Goal: Task Accomplishment & Management: Manage account settings

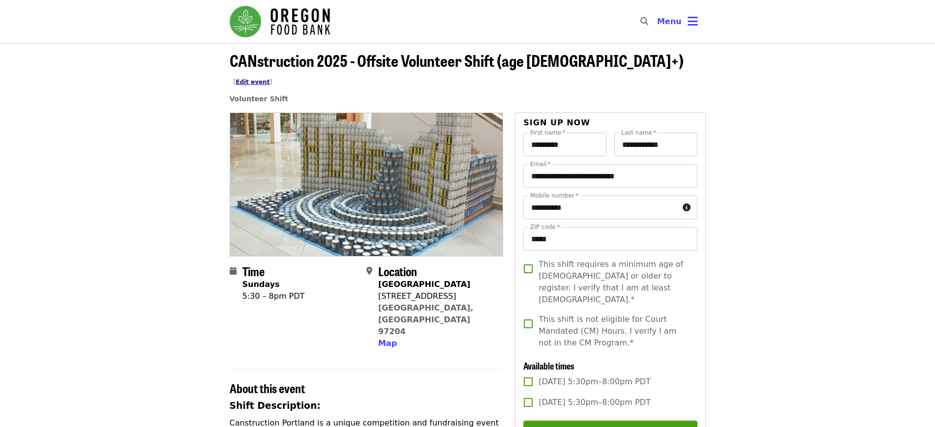
click at [269, 79] on link "Edit event" at bounding box center [253, 82] width 34 height 7
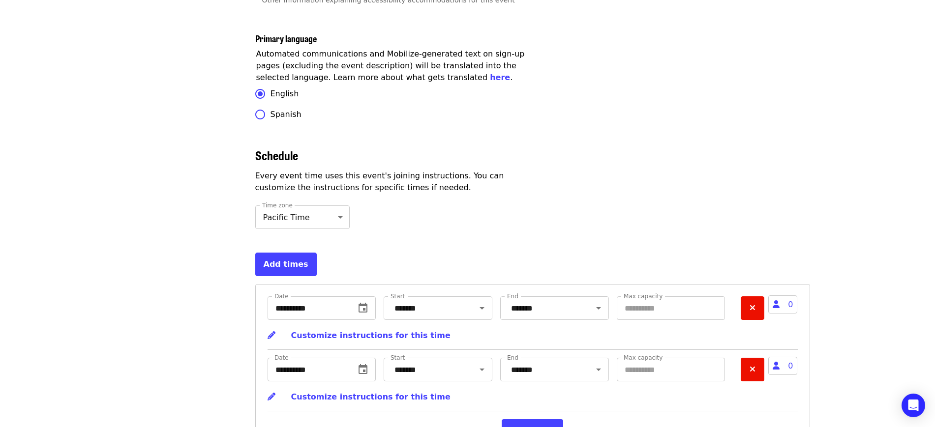
scroll to position [3066, 0]
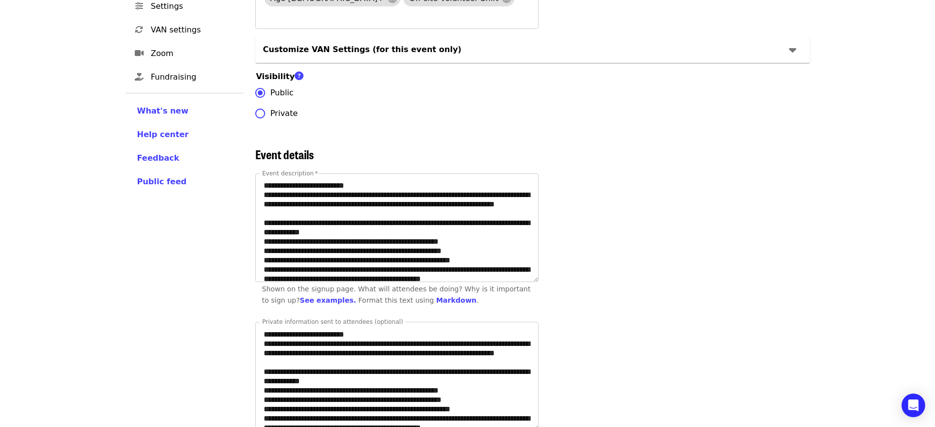
scroll to position [0, 0]
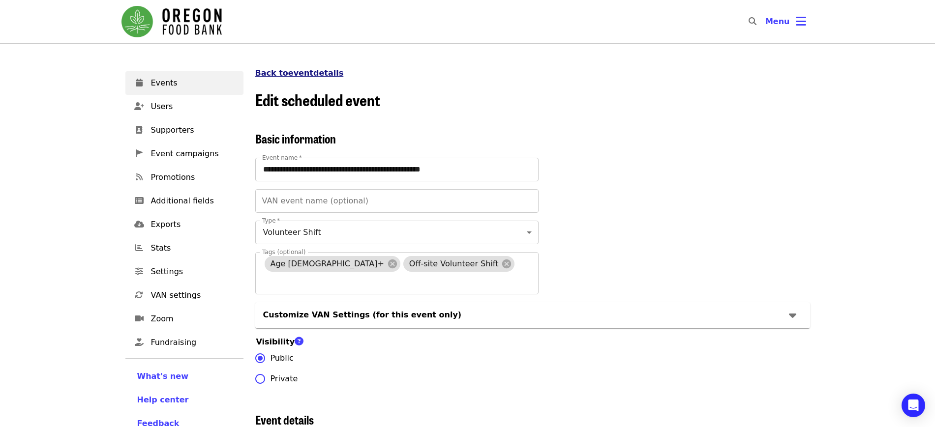
click at [301, 68] on link "Back to event details" at bounding box center [299, 72] width 89 height 9
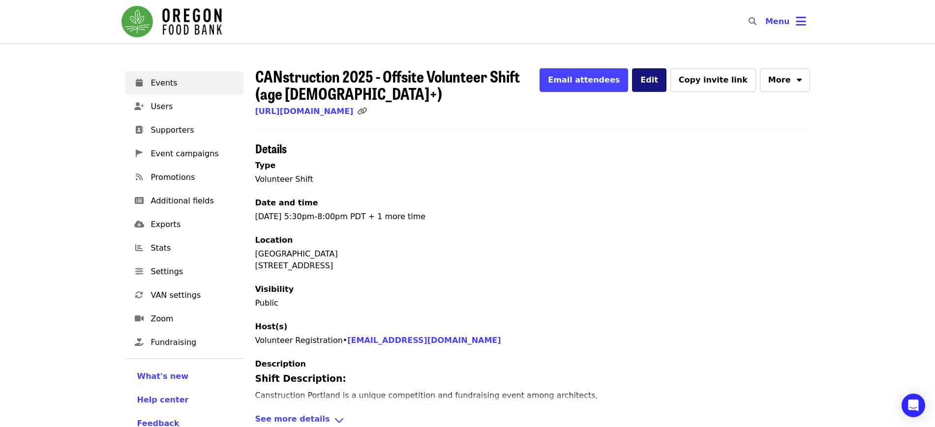
click at [658, 84] on span "Edit" at bounding box center [649, 79] width 18 height 9
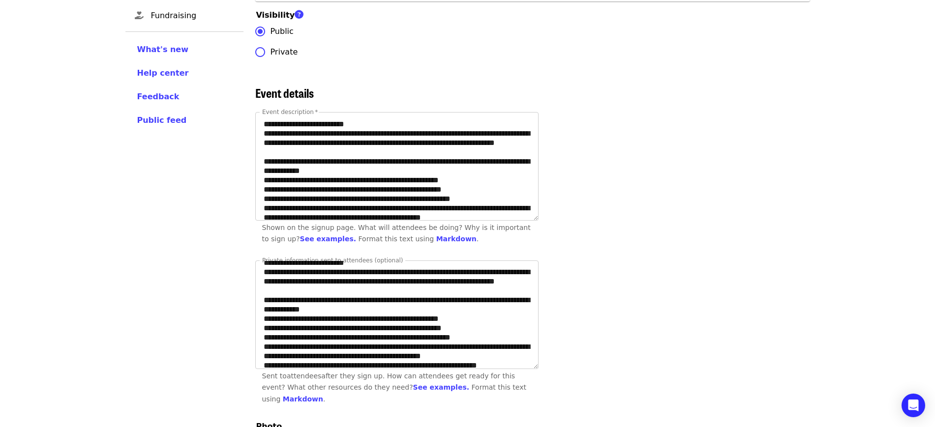
scroll to position [11, 0]
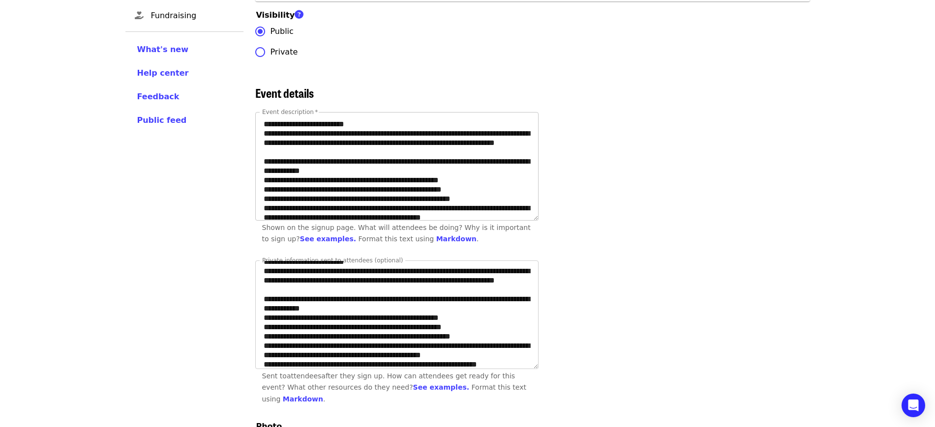
click at [378, 180] on textarea "Event description   *" at bounding box center [397, 167] width 282 height 108
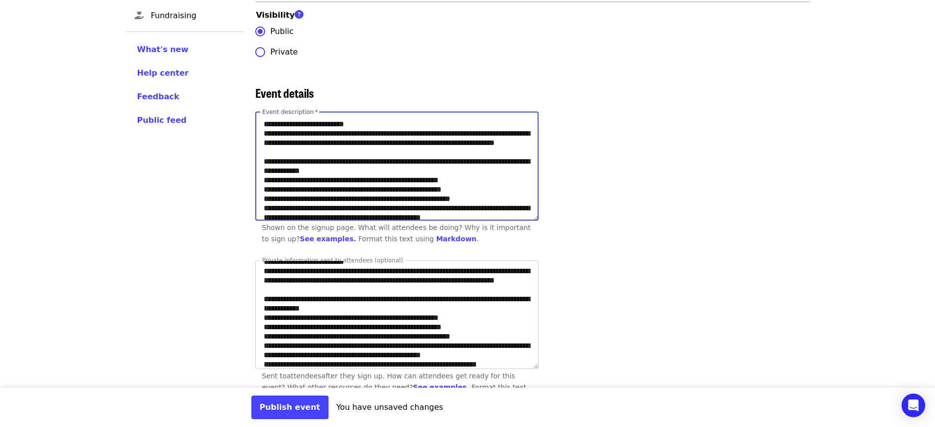
click at [418, 183] on textarea "Event description   *" at bounding box center [397, 167] width 282 height 108
type textarea "**********"
click at [377, 319] on textarea "Private information sent to attendees (optional)" at bounding box center [397, 315] width 282 height 108
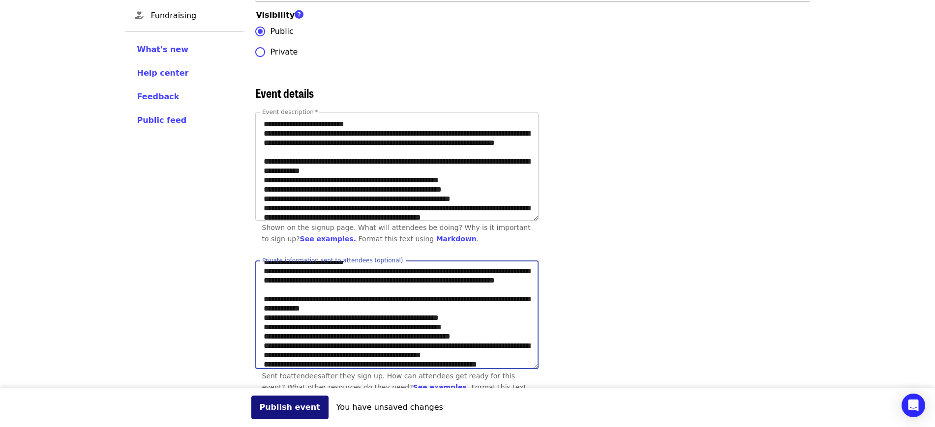
type textarea "**********"
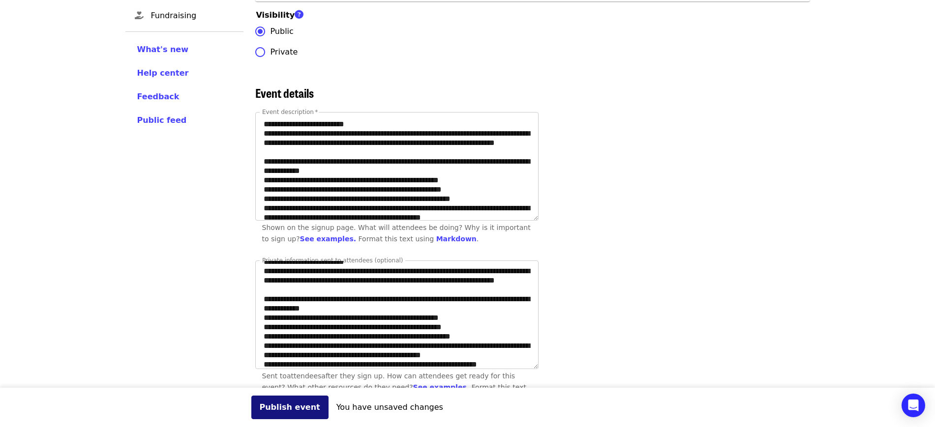
click at [290, 406] on button "Publish event" at bounding box center [289, 408] width 77 height 24
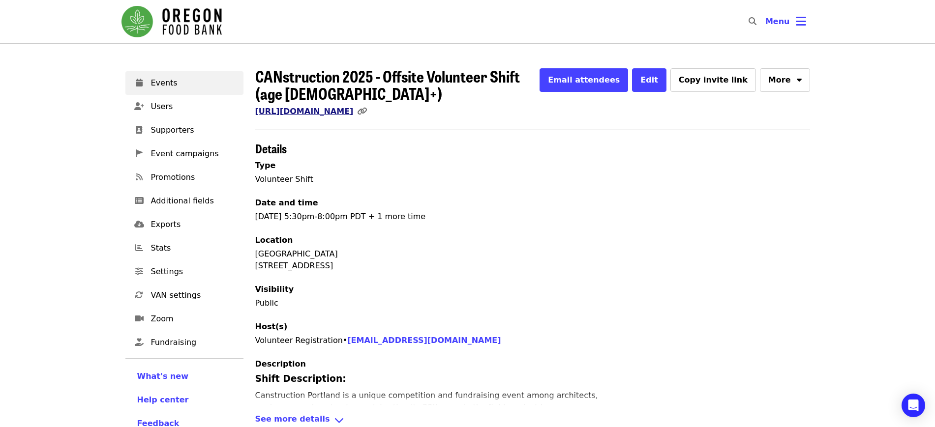
click at [354, 111] on link "[URL][DOMAIN_NAME]" at bounding box center [304, 111] width 98 height 9
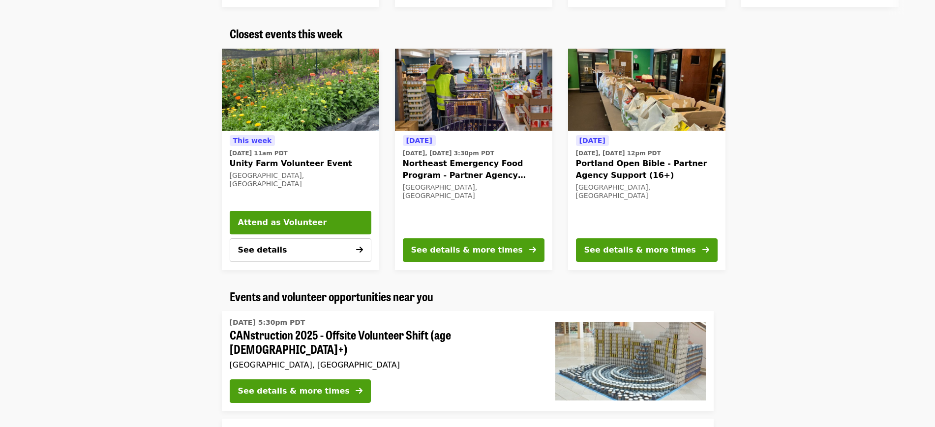
scroll to position [439, 0]
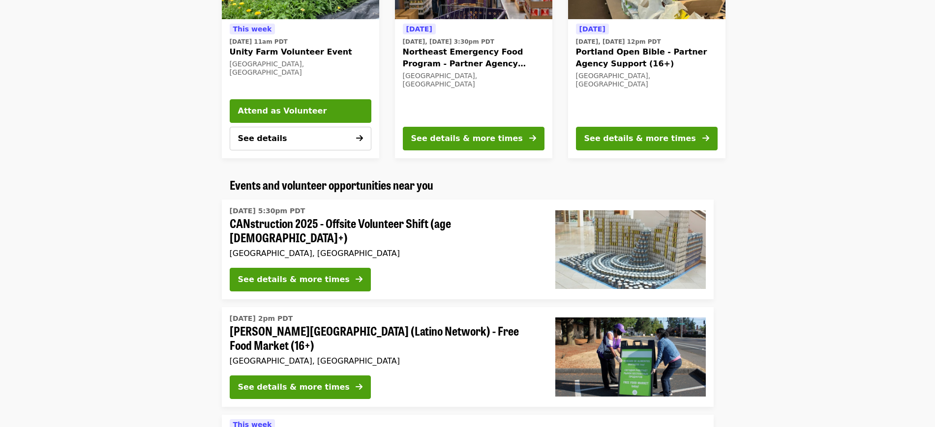
click at [612, 243] on img at bounding box center [630, 249] width 150 height 79
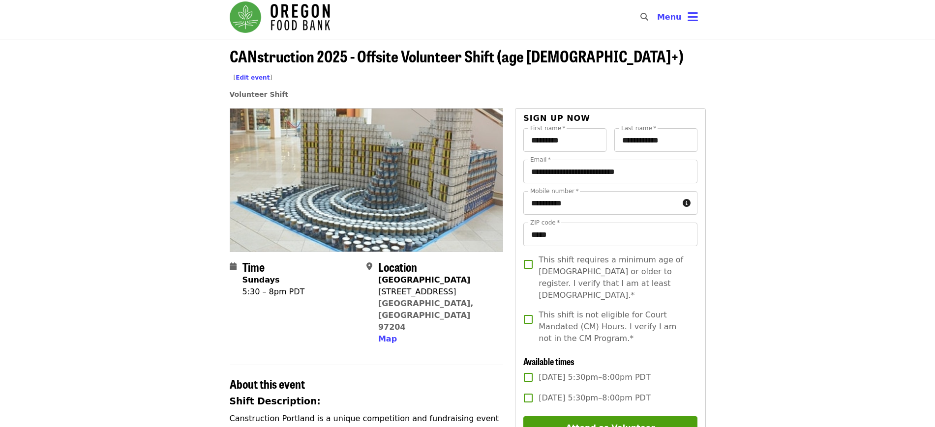
scroll to position [5, 0]
click at [269, 74] on link "Edit event" at bounding box center [253, 77] width 34 height 7
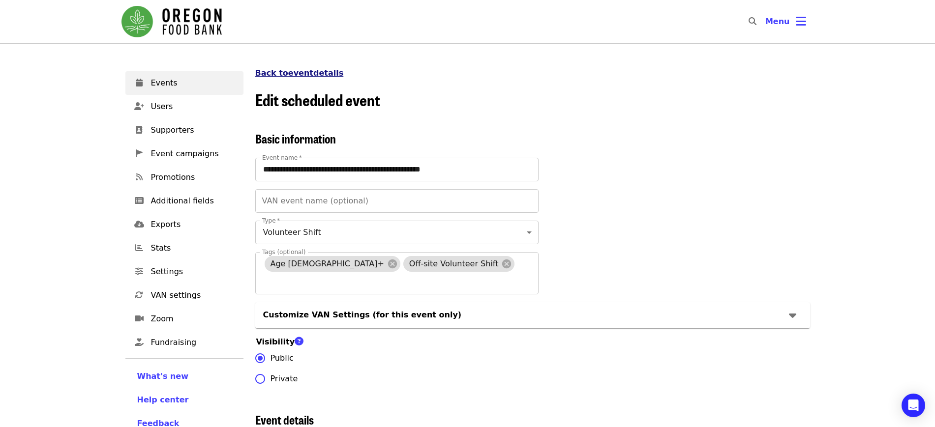
click at [302, 75] on link "Back to event details" at bounding box center [299, 72] width 89 height 9
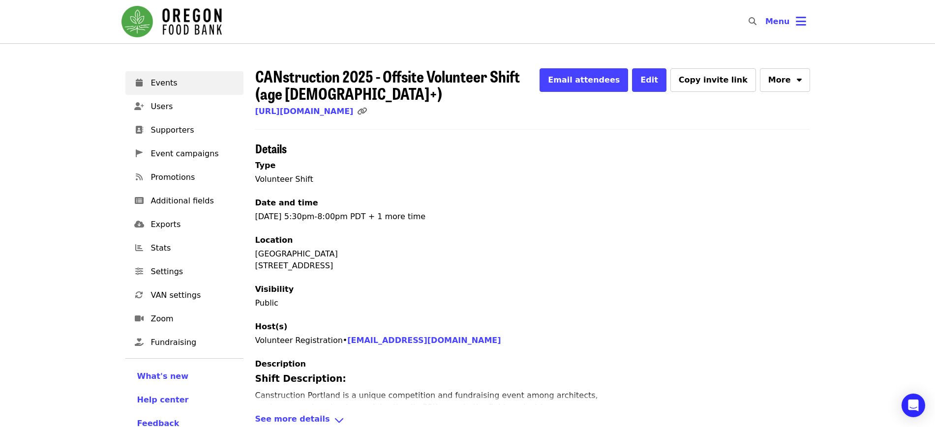
scroll to position [224, 0]
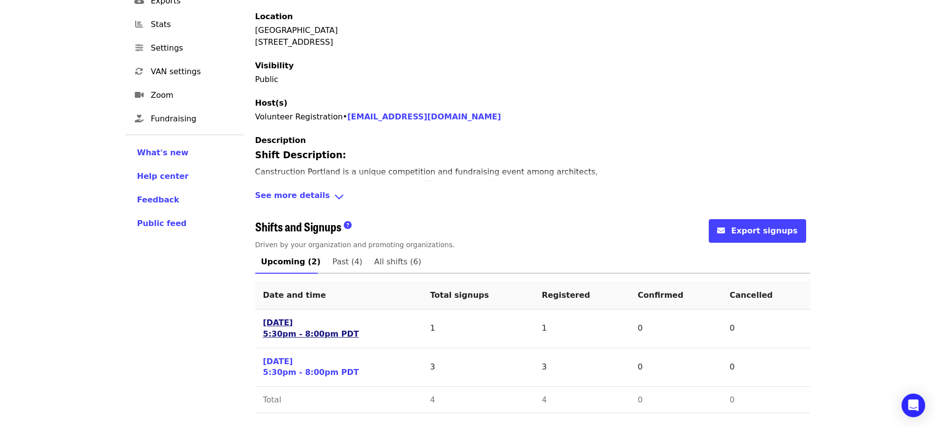
click at [284, 325] on link "Sun 9/14/25 5:30pm - 8:00pm PDT" at bounding box center [311, 329] width 96 height 23
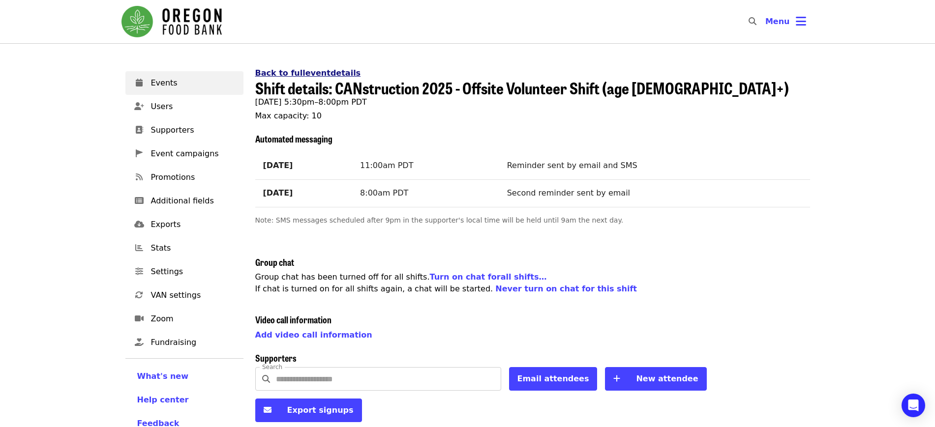
click at [286, 72] on link "Back to full event details" at bounding box center [308, 72] width 106 height 9
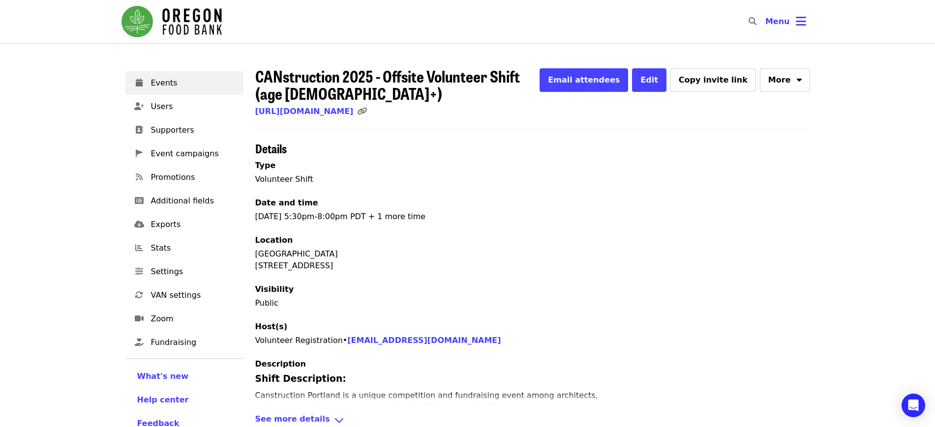
scroll to position [224, 0]
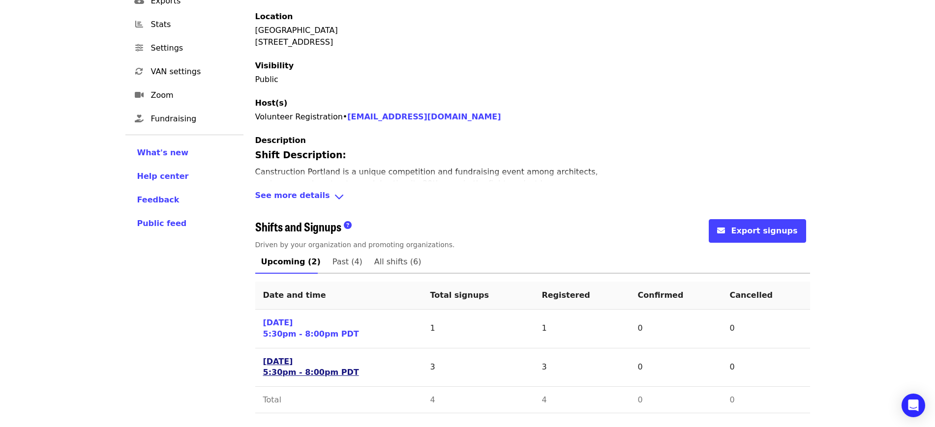
click at [290, 364] on link "Sun 9/28/25 5:30pm - 8:00pm PDT" at bounding box center [311, 368] width 96 height 23
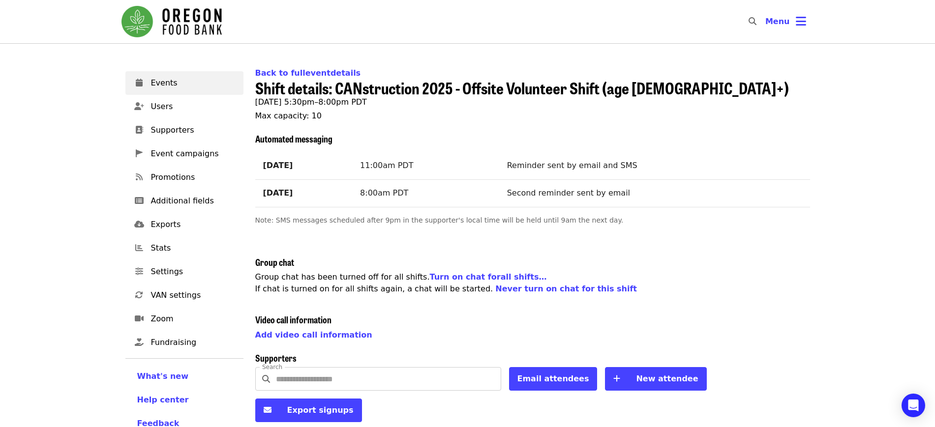
click at [315, 75] on link "Back to full event details" at bounding box center [308, 72] width 106 height 9
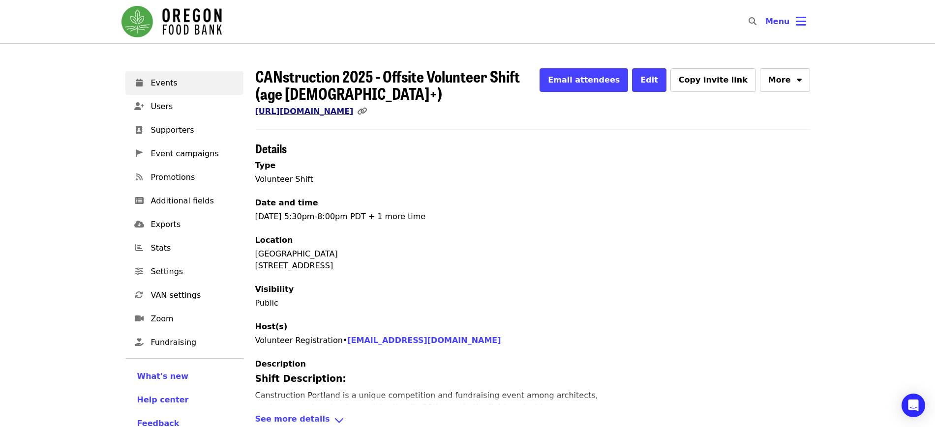
click at [331, 111] on link "[URL][DOMAIN_NAME]" at bounding box center [304, 111] width 98 height 9
